Goal: Find contact information: Find contact information

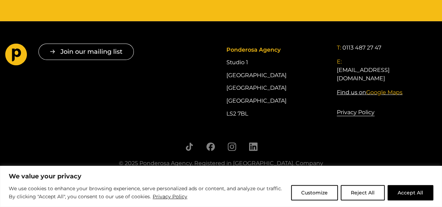
scroll to position [921, 0]
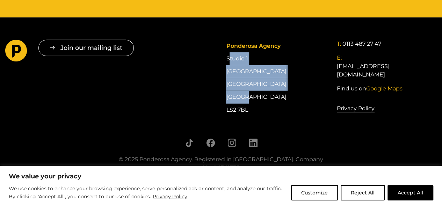
drag, startPoint x: 220, startPoint y: 44, endPoint x: 282, endPoint y: 77, distance: 70.6
click at [282, 77] on div "Join our mailing list " * " indicates required fields Email * Consent * I give …" at bounding box center [221, 78] width 442 height 76
copy div "Studio [STREET_ADDRESS]"
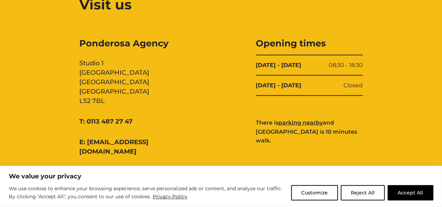
scroll to position [733, 0]
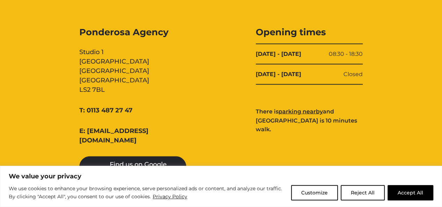
copy link "0113 487 27 47"
drag, startPoint x: 145, startPoint y: 102, endPoint x: 86, endPoint y: 106, distance: 59.1
click at [86, 106] on div "Ponderosa Agency Studio 1 Cross York Street Studios Cross York Street Leeds LS2…" at bounding box center [132, 104] width 107 height 157
